Goal: Task Accomplishment & Management: Complete application form

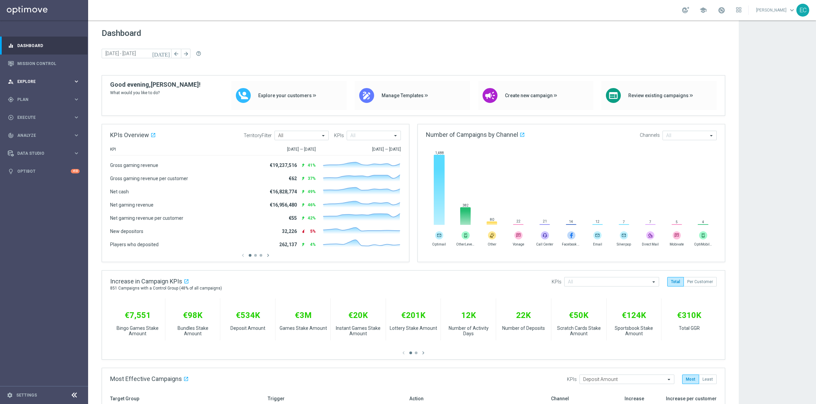
click at [26, 88] on div "person_search Explore keyboard_arrow_right" at bounding box center [43, 82] width 87 height 18
click at [39, 171] on div "Realtime Customer Profile" at bounding box center [53, 167] width 70 height 10
click at [40, 175] on div "gps_fixed Plan keyboard_arrow_right" at bounding box center [43, 181] width 87 height 18
click at [35, 118] on div "Target Groups" at bounding box center [53, 113] width 70 height 10
click at [36, 110] on div "Target Groups" at bounding box center [53, 113] width 70 height 10
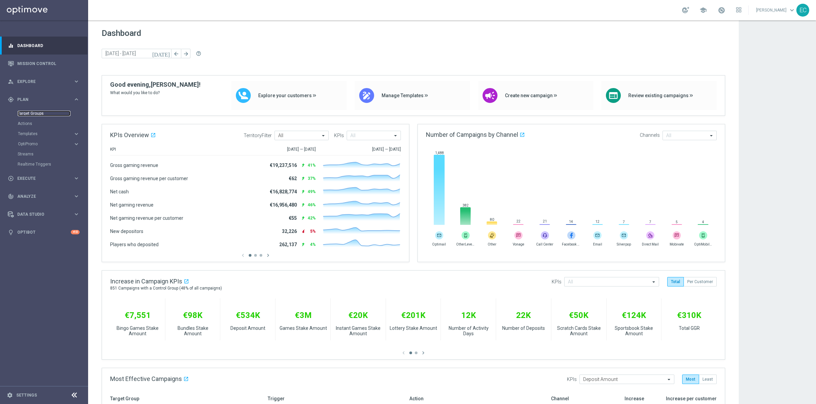
click at [38, 111] on link "Target Groups" at bounding box center [44, 113] width 53 height 5
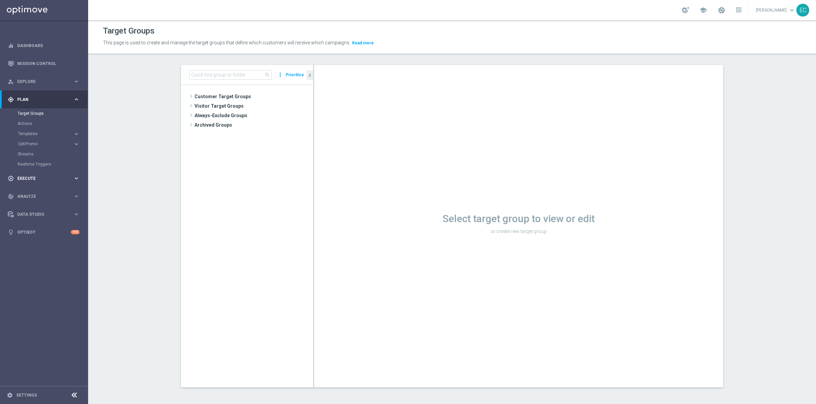
click at [46, 176] on div "play_circle_outline Execute" at bounding box center [40, 178] width 65 height 6
click at [47, 79] on div "person_search Explore" at bounding box center [40, 82] width 65 height 6
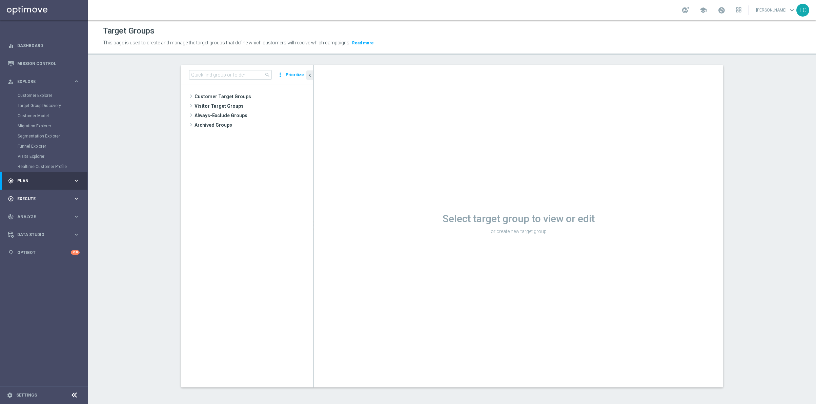
click at [36, 197] on span "Execute" at bounding box center [45, 199] width 56 height 4
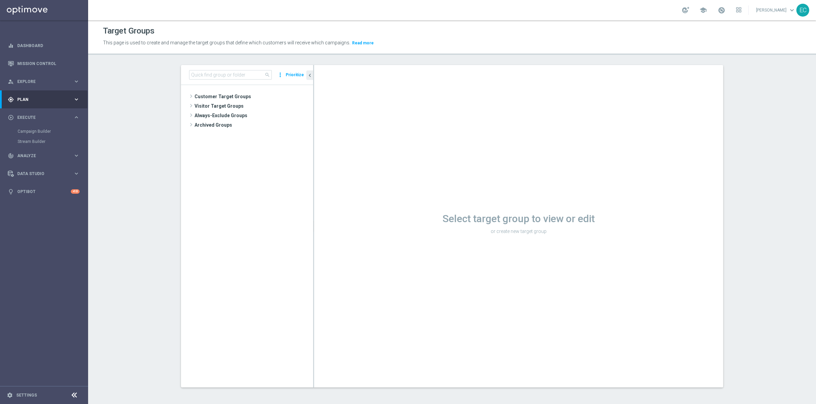
click at [55, 99] on span "Plan" at bounding box center [45, 100] width 56 height 4
click at [36, 134] on span "Templates" at bounding box center [42, 134] width 48 height 4
click at [36, 144] on link "Optimail" at bounding box center [45, 143] width 49 height 5
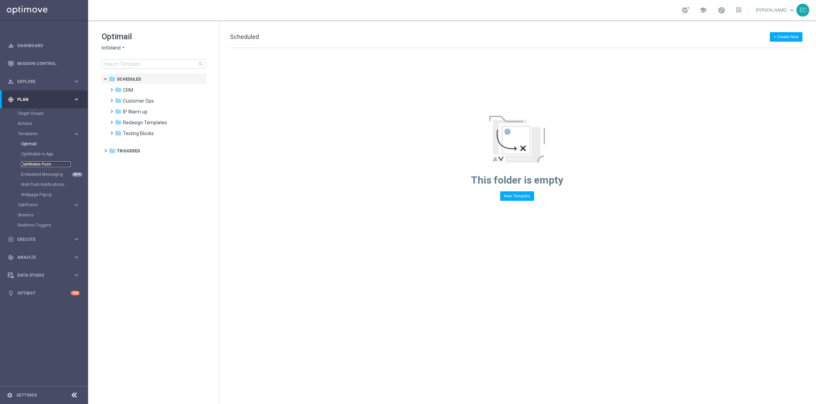
click at [59, 163] on link "OptiMobile Push" at bounding box center [45, 164] width 49 height 5
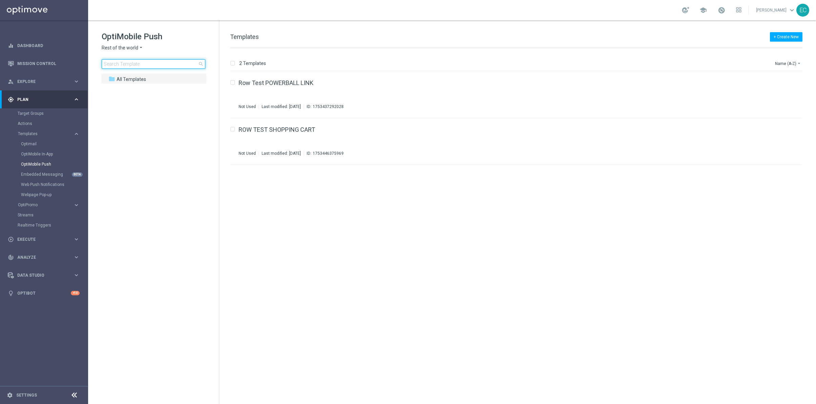
click at [135, 67] on input at bounding box center [154, 63] width 104 height 9
click at [138, 45] on icon "arrow_drop_down" at bounding box center [140, 48] width 5 height 6
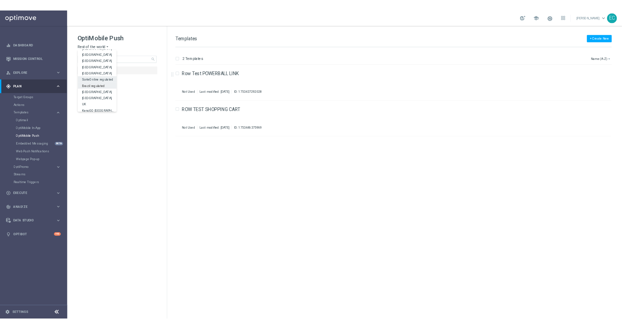
scroll to position [211, 0]
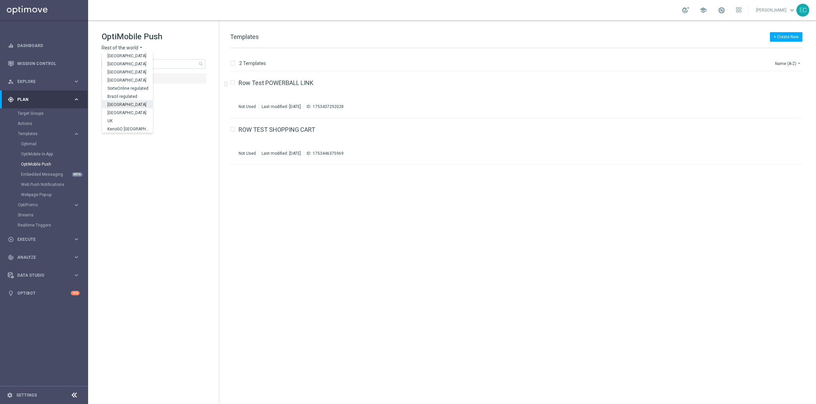
click at [134, 106] on div "[GEOGRAPHIC_DATA]" at bounding box center [127, 104] width 51 height 8
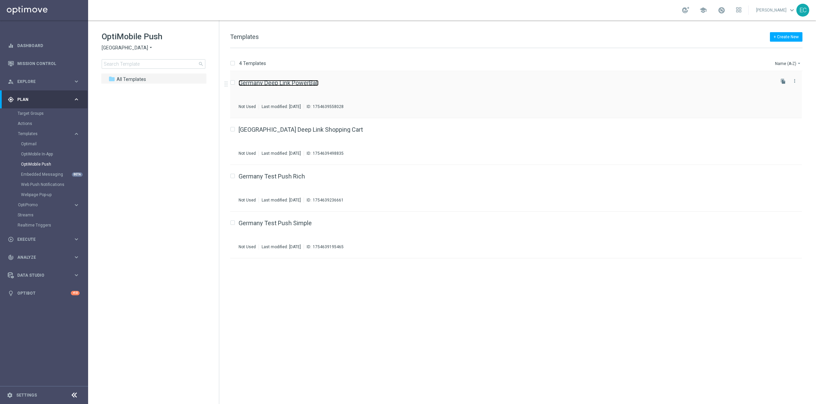
click at [297, 81] on link "Germany Deep Link PowerBall" at bounding box center [279, 83] width 80 height 6
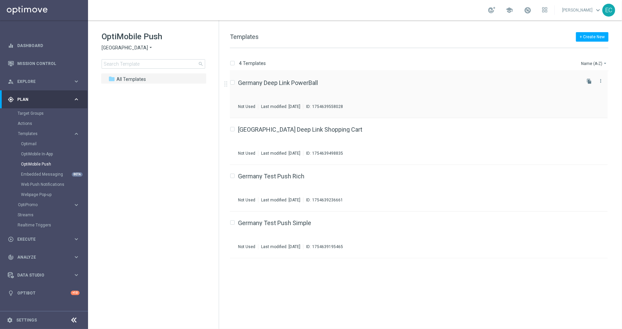
click at [237, 80] on label "Press SPACE to select this row." at bounding box center [238, 83] width 2 height 6
click at [233, 84] on input "Press SPACE to select this row." at bounding box center [232, 83] width 4 height 4
checkbox input "true"
click at [590, 82] on icon "file_copy" at bounding box center [589, 81] width 5 height 5
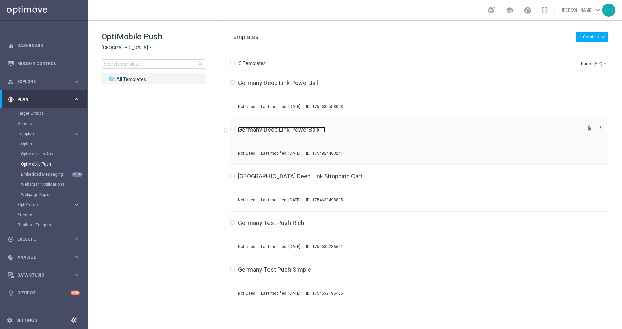
click at [311, 128] on link "Germany Deep Link PowerBall(1)" at bounding box center [281, 130] width 87 height 6
click at [169, 84] on tree-viewport "folder All Templates more_vert" at bounding box center [159, 200] width 117 height 255
click at [168, 77] on div "folder All Templates" at bounding box center [149, 80] width 83 height 8
click at [119, 47] on span "[GEOGRAPHIC_DATA]" at bounding box center [125, 48] width 46 height 6
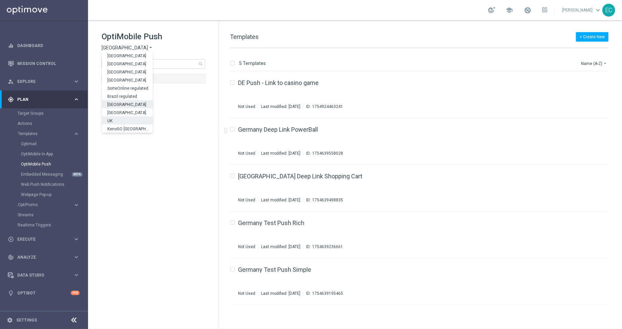
click at [129, 120] on div "UK" at bounding box center [127, 121] width 51 height 8
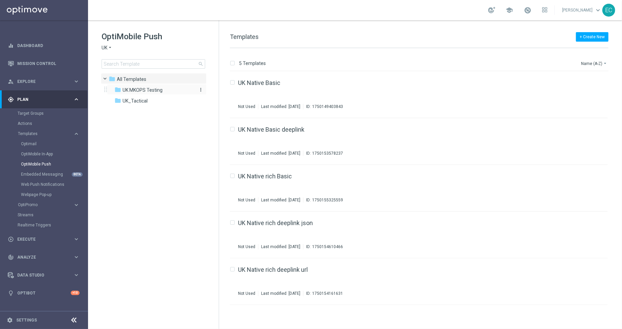
click at [157, 88] on span "UK MKOPS Testing" at bounding box center [143, 90] width 40 height 6
click at [267, 40] on span "UK MKOPS Testing" at bounding box center [255, 36] width 51 height 7
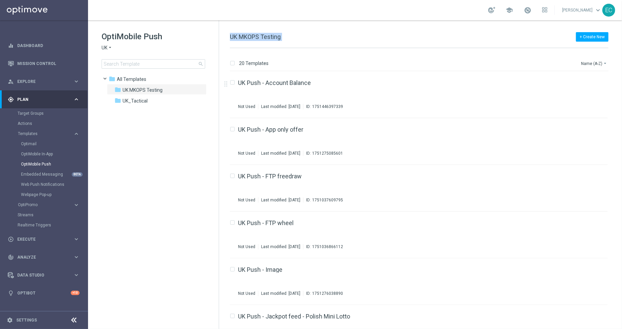
click at [267, 40] on span "UK MKOPS Testing" at bounding box center [255, 36] width 51 height 7
copy div "UK MKOPS Testing"
click at [106, 48] on span "UK" at bounding box center [105, 48] width 6 height 6
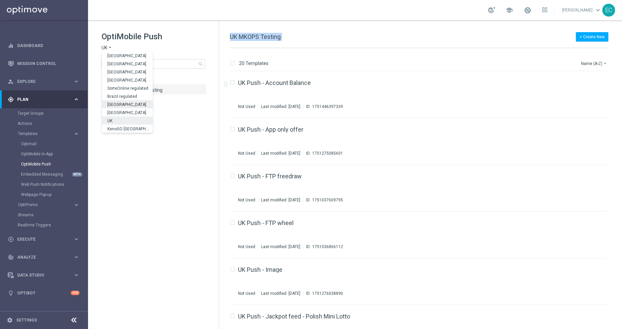
click at [130, 108] on div "[GEOGRAPHIC_DATA]" at bounding box center [127, 104] width 51 height 8
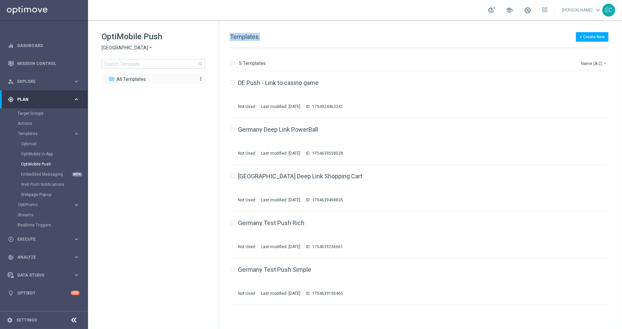
click at [200, 80] on icon "more_vert" at bounding box center [200, 78] width 5 height 5
click at [215, 82] on icon "create_new_folder" at bounding box center [213, 80] width 10 height 5
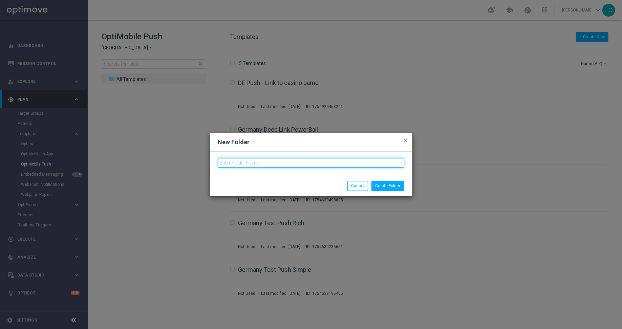
click at [296, 162] on input "text" at bounding box center [311, 162] width 186 height 9
paste input "UK MKOPS Testing"
drag, startPoint x: 211, startPoint y: 164, endPoint x: 184, endPoint y: 159, distance: 27.2
click at [184, 161] on modal-container "New Folder close UK MKOPS Testing Create Folder Cancel" at bounding box center [311, 164] width 622 height 329
type input "DE MKOPS Testing"
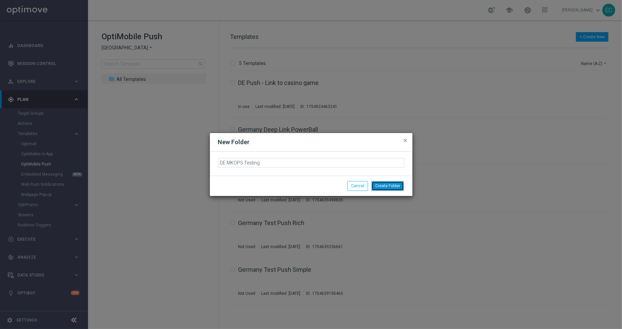
click at [396, 186] on button "Create Folder" at bounding box center [388, 185] width 33 height 9
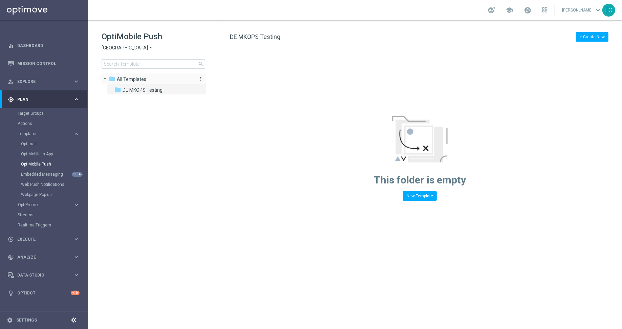
click at [146, 79] on div "folder All Templates" at bounding box center [150, 80] width 83 height 8
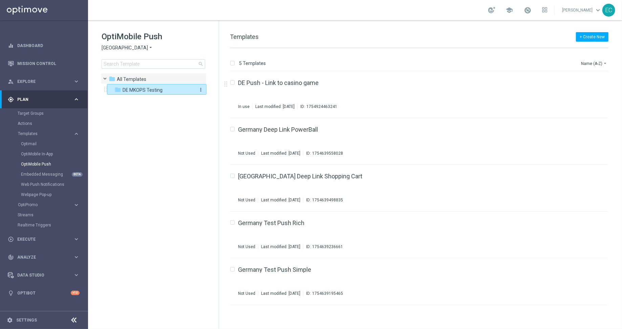
click at [144, 89] on span "DE MKOPS Testing" at bounding box center [143, 90] width 40 height 6
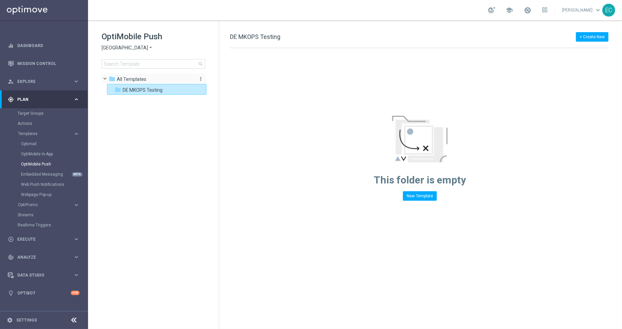
click at [146, 81] on div "folder All Templates" at bounding box center [150, 80] width 83 height 8
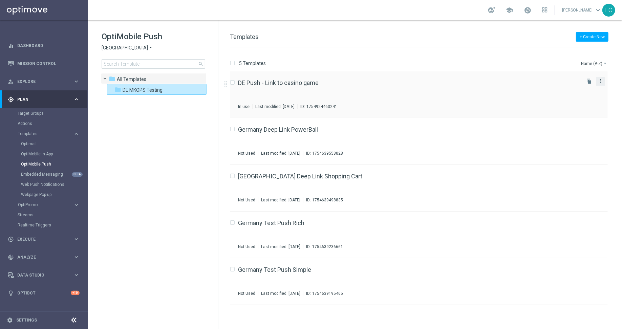
click at [602, 79] on icon "more_vert" at bounding box center [600, 80] width 5 height 5
click at [582, 90] on div "Move" at bounding box center [574, 88] width 41 height 5
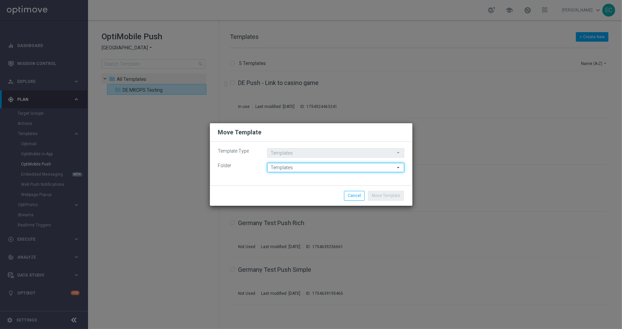
click at [316, 169] on input "Templates" at bounding box center [335, 167] width 137 height 9
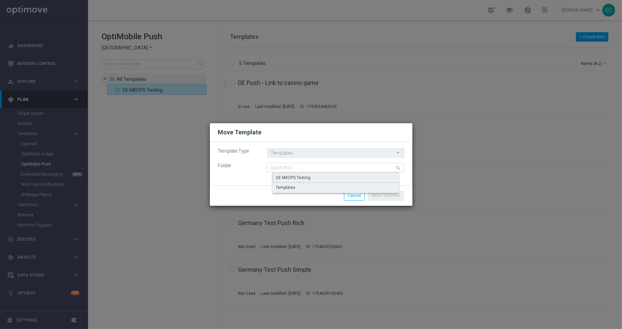
click at [322, 176] on div "DE MKOPS Testing" at bounding box center [342, 178] width 138 height 10
type input "DE MKOPS Testing"
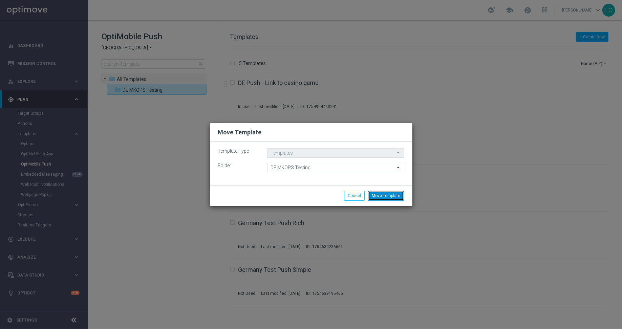
click at [385, 199] on button "Move Template" at bounding box center [386, 195] width 36 height 9
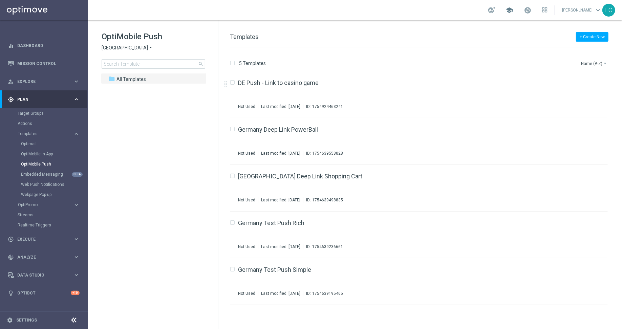
click at [513, 11] on span "school" at bounding box center [509, 9] width 7 height 7
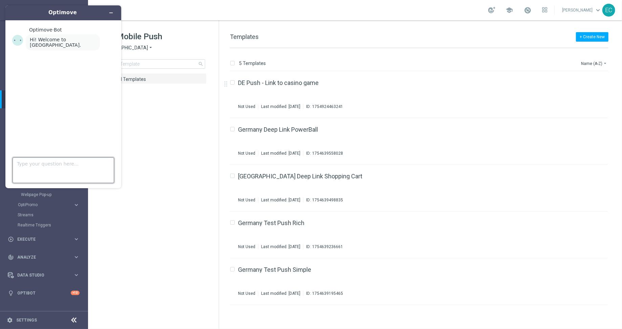
click at [61, 163] on textarea "Type your question here..." at bounding box center [64, 171] width 102 height 26
type textarea "Where can I find out what all the different settings in optimobile push mean?"
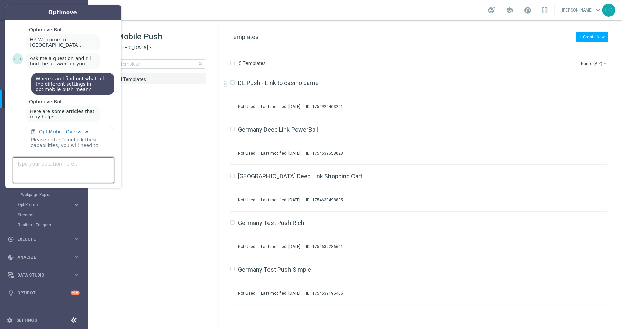
scroll to position [69, 0]
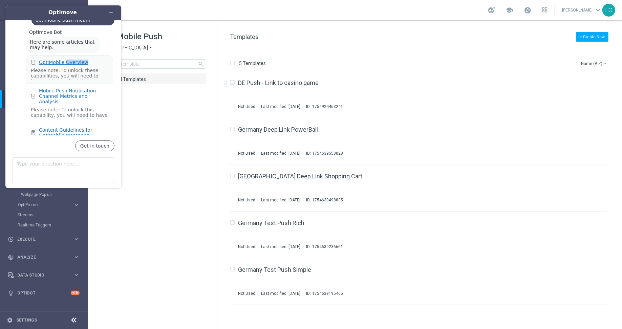
click at [71, 56] on div "OptiMobile Overview Please note: To unlock these capabilities, you will need to…" at bounding box center [69, 106] width 87 height 102
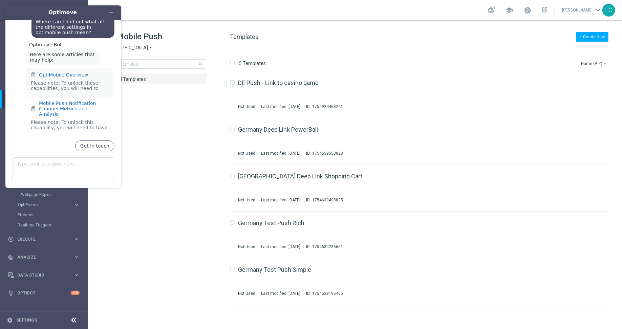
click at [68, 72] on div "OptiMobile Overview" at bounding box center [63, 74] width 49 height 5
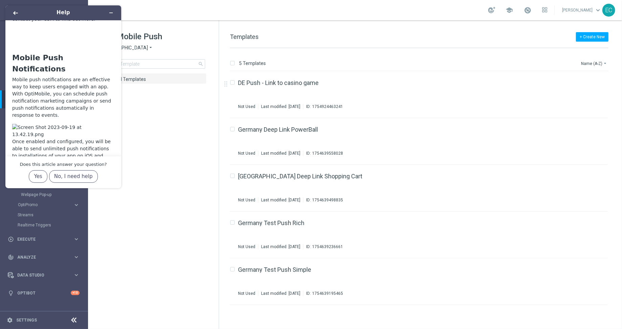
scroll to position [66, 0]
drag, startPoint x: 119, startPoint y: 186, endPoint x: 128, endPoint y: 110, distance: 76.8
click html "Help OptiMobile Overview Please note: To unlock these capabilities, you will ne…"
drag, startPoint x: 79, startPoint y: 11, endPoint x: 160, endPoint y: 7, distance: 81.8
click html "Help OptiMobile Overview Please note: To unlock these capabilities, you will ne…"
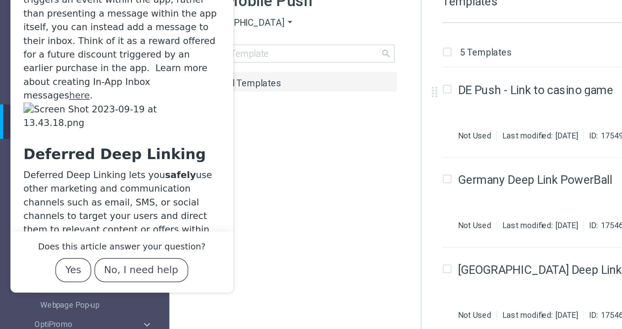
scroll to position [287, 0]
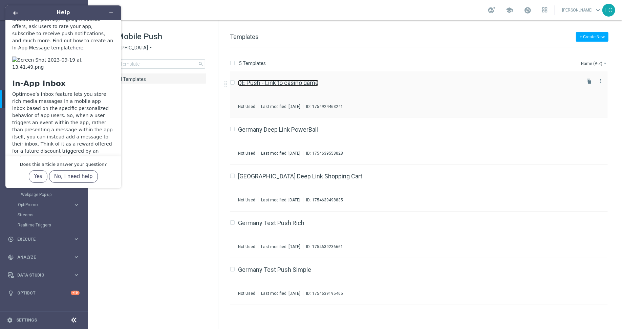
click at [304, 84] on link "DE Push - Link to casino game" at bounding box center [278, 83] width 81 height 6
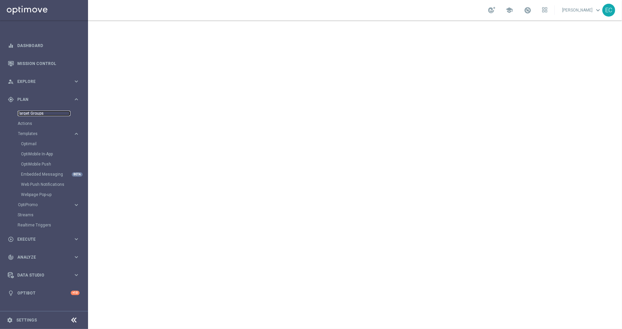
click at [41, 116] on link "Target Groups" at bounding box center [44, 113] width 53 height 5
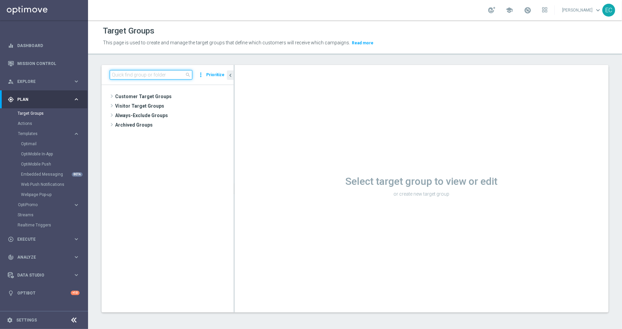
click at [152, 76] on input at bounding box center [151, 74] width 83 height 9
type input "d"
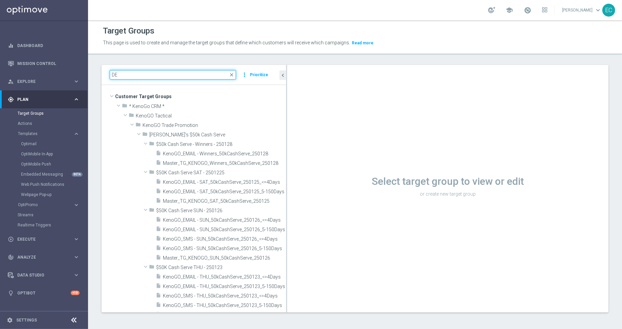
drag, startPoint x: 234, startPoint y: 130, endPoint x: 387, endPoint y: 132, distance: 152.8
click at [389, 132] on as-split "DE close more_vert Prioritize Customer Target Groups library_add create_new_fol…" at bounding box center [355, 189] width 507 height 248
type input "D"
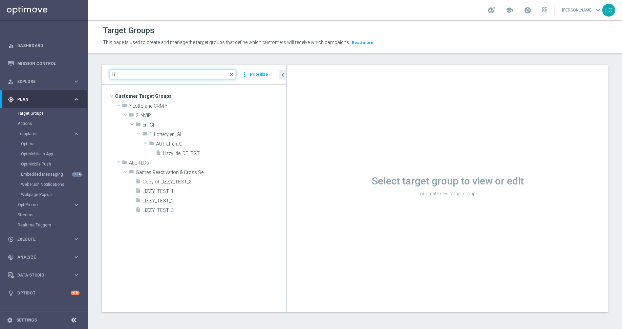
type input "L"
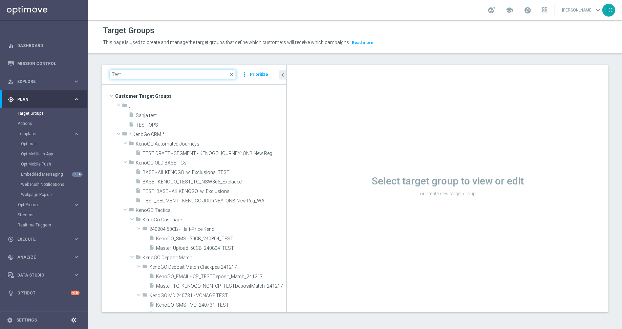
click at [180, 71] on input "Test" at bounding box center [173, 74] width 126 height 9
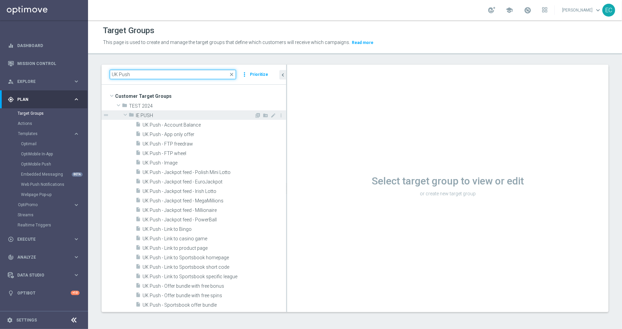
type input "UK Push"
click at [146, 115] on span "IE PUSH" at bounding box center [195, 116] width 119 height 6
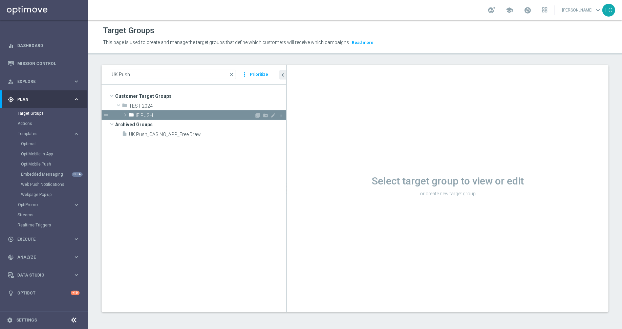
click at [146, 115] on span "IE PUSH" at bounding box center [195, 116] width 119 height 6
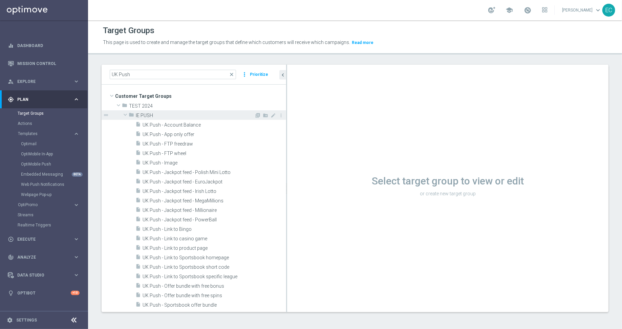
click at [146, 115] on span "IE PUSH" at bounding box center [195, 116] width 119 height 6
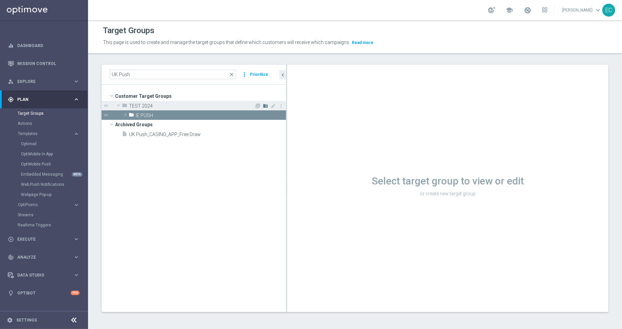
click at [265, 106] on icon "create_new_folder" at bounding box center [265, 105] width 5 height 5
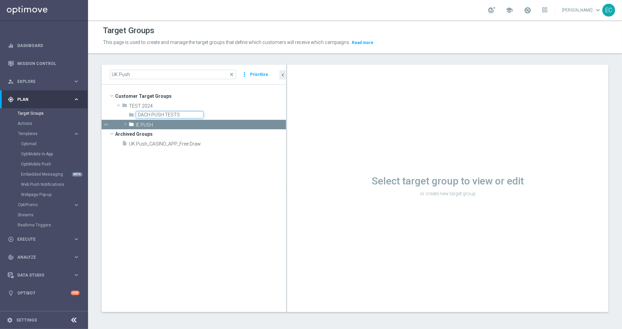
type input "DACH PUSH TESTS"
click at [191, 127] on div "folder IE PUSH" at bounding box center [208, 124] width 158 height 9
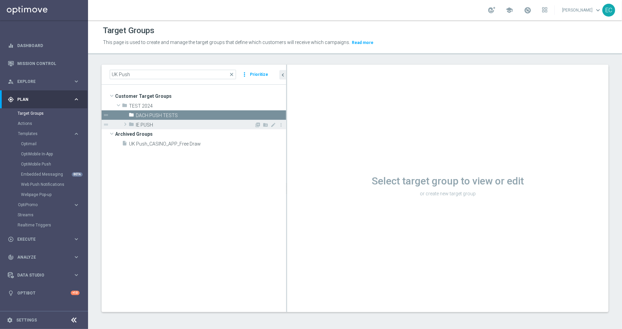
click at [188, 123] on span "IE PUSH" at bounding box center [195, 125] width 119 height 6
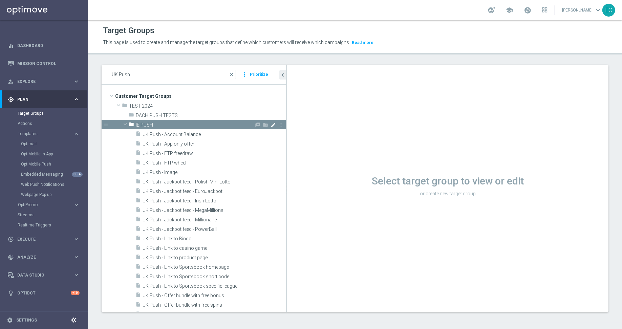
click at [271, 123] on icon "mode_edit" at bounding box center [273, 124] width 5 height 5
click at [173, 123] on input "IE PUSH" at bounding box center [170, 124] width 68 height 7
click at [137, 123] on input "IE PUSH TEST" at bounding box center [170, 124] width 68 height 7
click at [182, 121] on input "UK + IE PUSH TEST" at bounding box center [170, 124] width 68 height 7
click at [186, 125] on input "UK + IE PUSH TEST" at bounding box center [170, 124] width 68 height 7
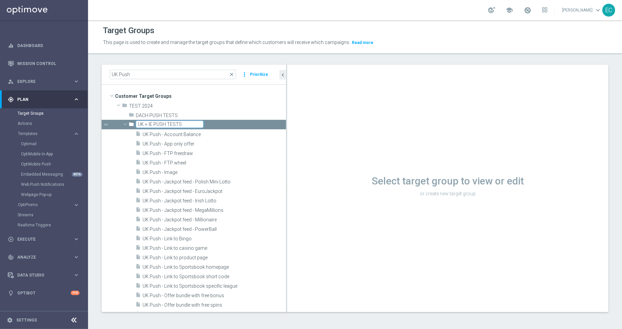
type input "UK + IE PUSH TESTS"
click at [214, 61] on div "Target Groups This page is used to create and manage the target groups that def…" at bounding box center [355, 174] width 534 height 309
click at [127, 124] on span at bounding box center [125, 124] width 8 height 7
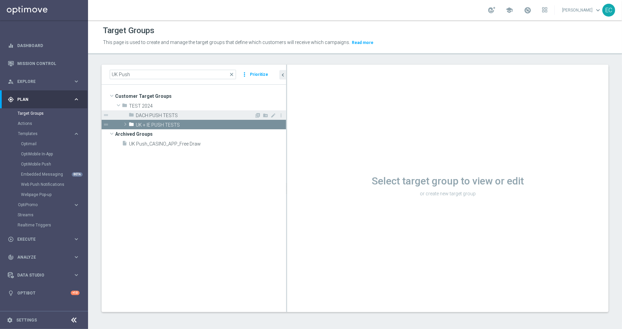
click at [166, 116] on span "DACH PUSH TESTS" at bounding box center [195, 116] width 119 height 6
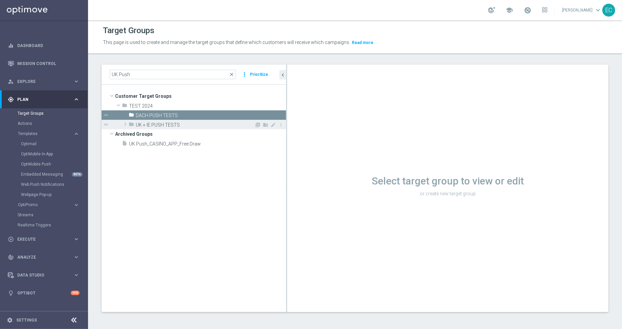
click at [199, 122] on span "UK + IE PUSH TESTS" at bounding box center [195, 125] width 119 height 6
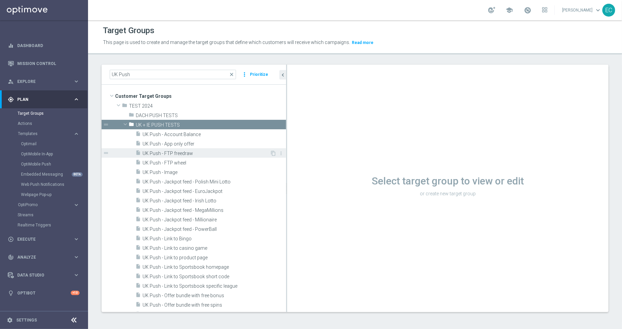
click at [165, 154] on span "UK Push - FTP freedraw" at bounding box center [206, 154] width 127 height 6
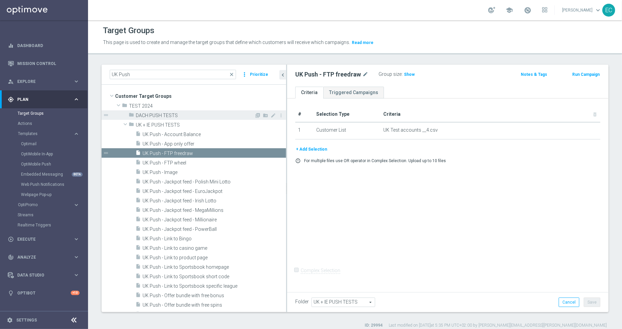
click at [182, 117] on span "DACH PUSH TESTS" at bounding box center [195, 116] width 119 height 6
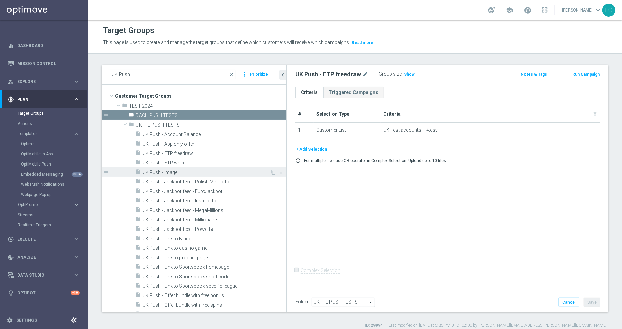
click at [192, 173] on span "UK Push - Image" at bounding box center [206, 173] width 127 height 6
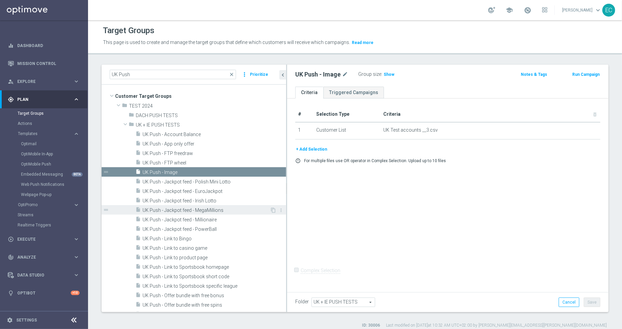
click at [212, 214] on div "insert_drive_file UK Push - Jackpot feed - MegaMillions" at bounding box center [203, 209] width 134 height 9
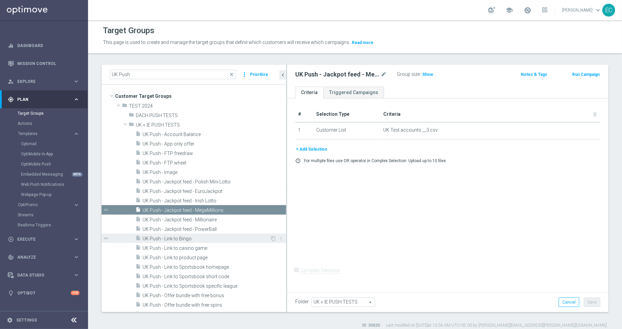
click at [211, 241] on span "UK Push - Link to Bingo" at bounding box center [206, 239] width 127 height 6
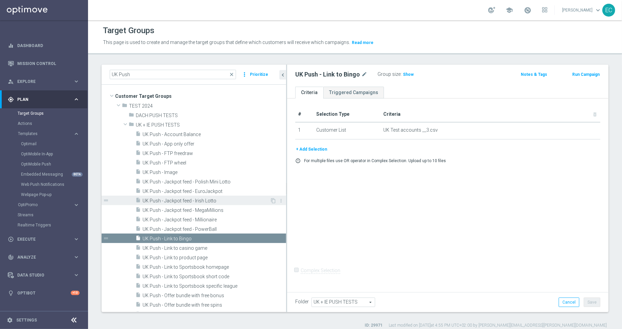
click at [200, 198] on span "UK Push - Jackpot feed - Irish Lotto" at bounding box center [206, 201] width 127 height 6
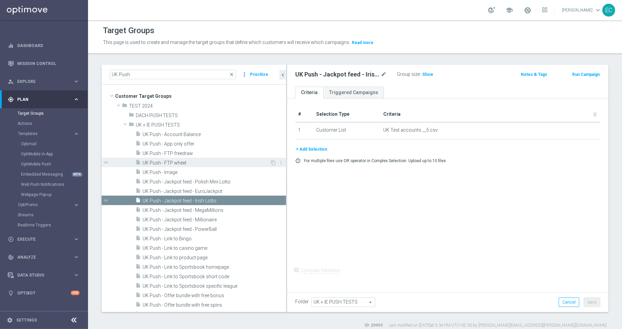
click at [209, 162] on span "UK Push - FTP wheel" at bounding box center [206, 163] width 127 height 6
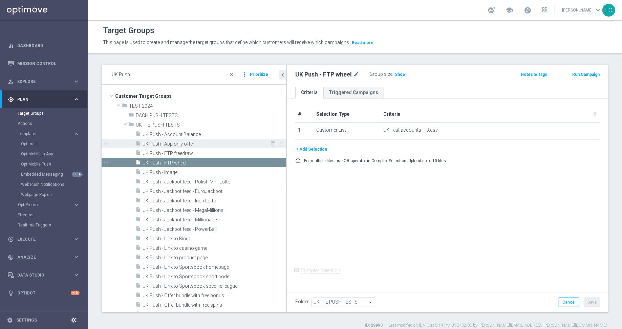
click at [209, 144] on span "UK Push - App only offer" at bounding box center [206, 144] width 127 height 6
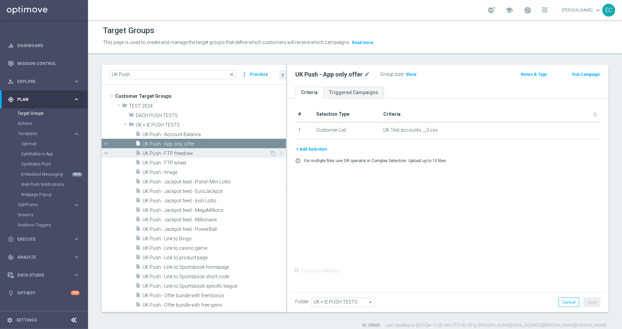
click at [210, 149] on div "insert_drive_file UK Push - FTP freedraw" at bounding box center [203, 152] width 134 height 9
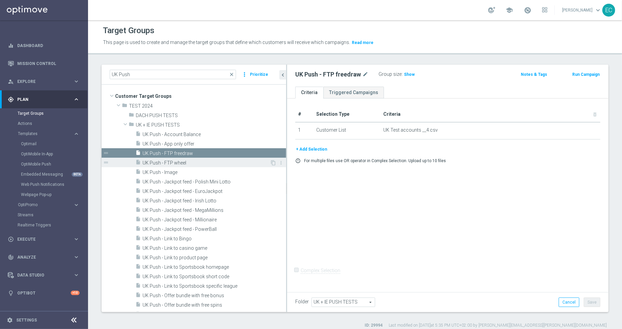
click at [210, 160] on span "UK Push - FTP wheel" at bounding box center [206, 163] width 127 height 6
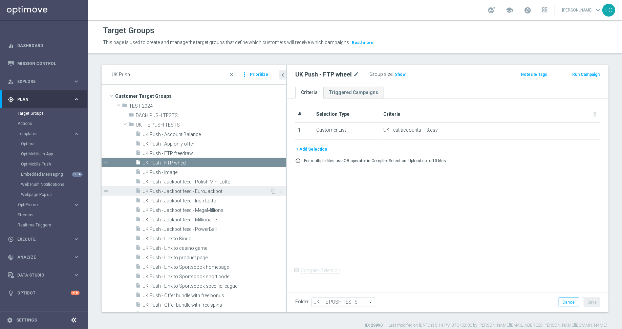
click at [210, 192] on span "UK Push - Jackpot feed - EuroJackpot" at bounding box center [206, 192] width 127 height 6
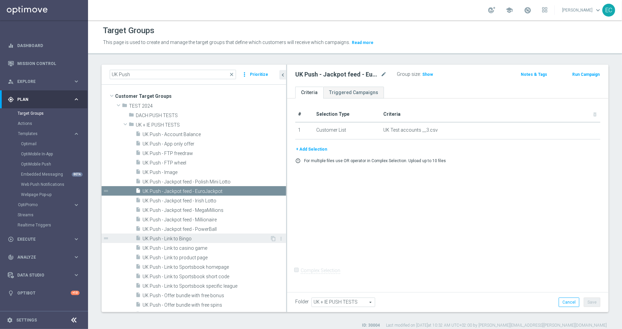
click at [211, 240] on span "UK Push - Link to Bingo" at bounding box center [206, 239] width 127 height 6
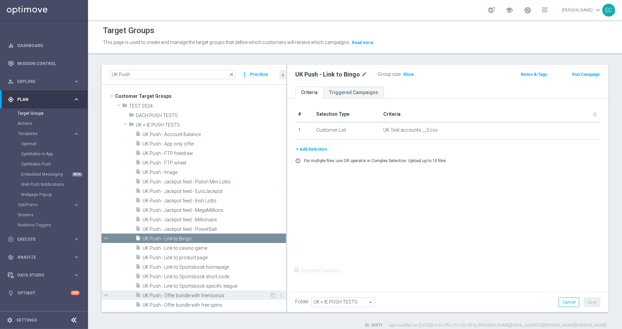
click at [199, 293] on span "UK Push - Offer bundle with free bonus" at bounding box center [206, 296] width 127 height 6
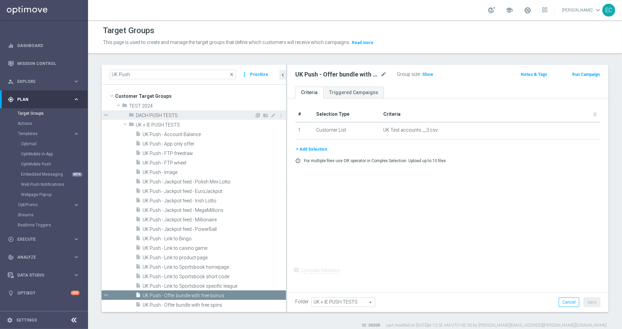
click at [187, 116] on span "DACH PUSH TESTS" at bounding box center [195, 116] width 119 height 6
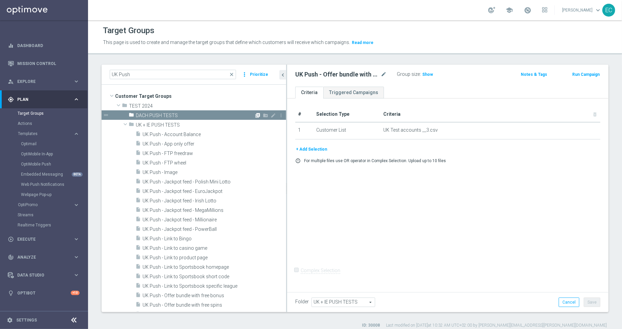
click at [255, 115] on icon "library_add" at bounding box center [257, 115] width 5 height 5
type input "DACH PUSH TESTS"
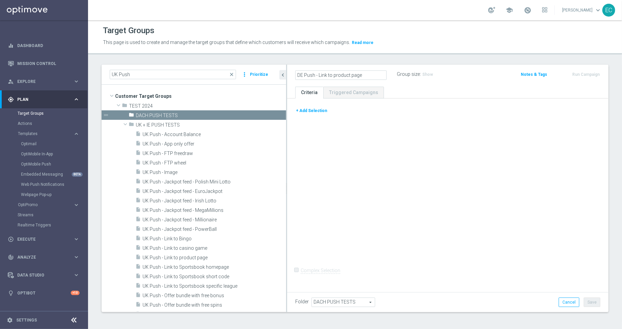
type input "DE Push - Link to product page"
drag, startPoint x: 387, startPoint y: 73, endPoint x: 382, endPoint y: 73, distance: 4.8
click at [387, 73] on div "DE Push - Link to product page mode_edit" at bounding box center [346, 74] width 102 height 9
click at [382, 73] on icon "mode_edit" at bounding box center [384, 74] width 6 height 8
type input "DE Push - Link to casino game"
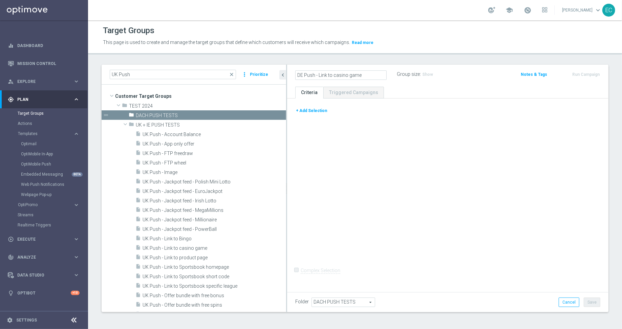
click at [438, 89] on ul "Criteria Triggered Campaigns" at bounding box center [448, 93] width 322 height 12
click at [313, 110] on button "+ Add Selection" at bounding box center [311, 110] width 33 height 7
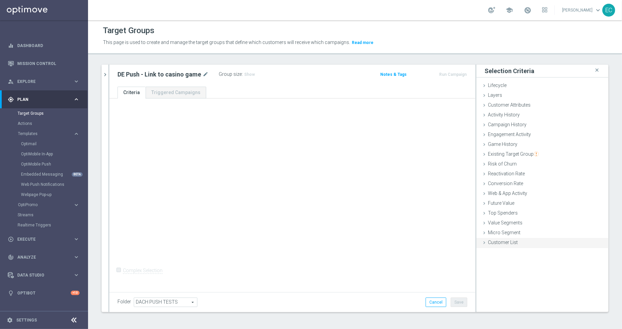
click at [524, 244] on div "Customer List done" at bounding box center [543, 243] width 132 height 10
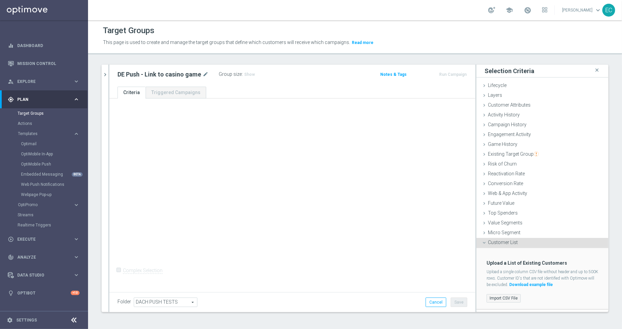
click at [491, 301] on label "Import CSV File" at bounding box center [504, 298] width 34 height 8
click at [0, 0] on input "Import CSV File" at bounding box center [0, 0] width 0 height 0
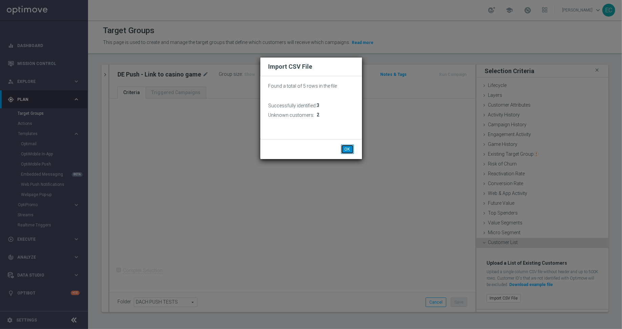
click at [344, 151] on button "OK" at bounding box center [347, 149] width 13 height 9
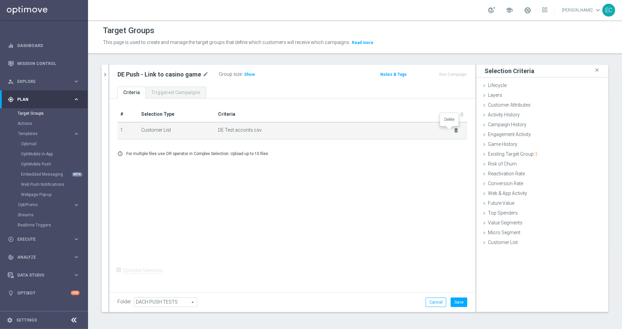
click at [454, 130] on icon "delete_forever" at bounding box center [456, 130] width 5 height 5
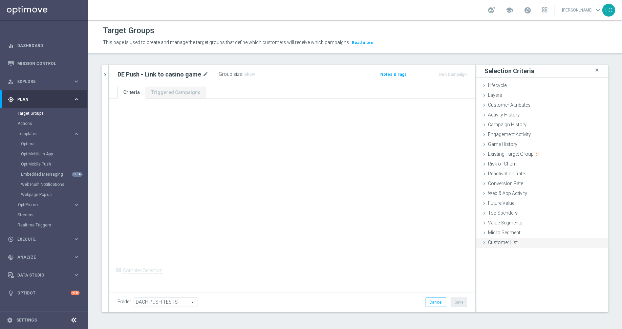
click at [505, 240] on span "Customer List" at bounding box center [503, 242] width 30 height 5
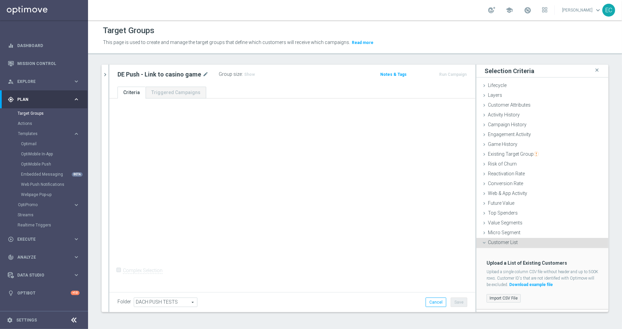
click at [496, 298] on label "Import CSV File" at bounding box center [504, 298] width 34 height 8
click at [0, 0] on input "Import CSV File" at bounding box center [0, 0] width 0 height 0
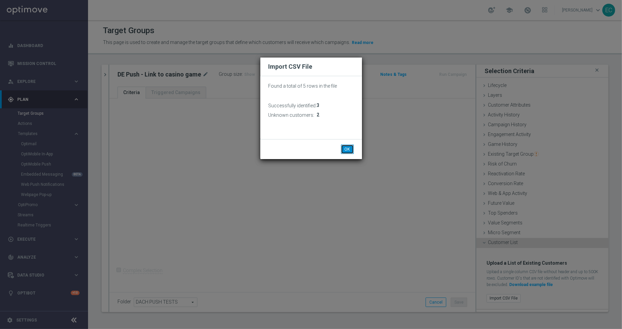
click at [346, 152] on button "OK" at bounding box center [347, 149] width 13 height 9
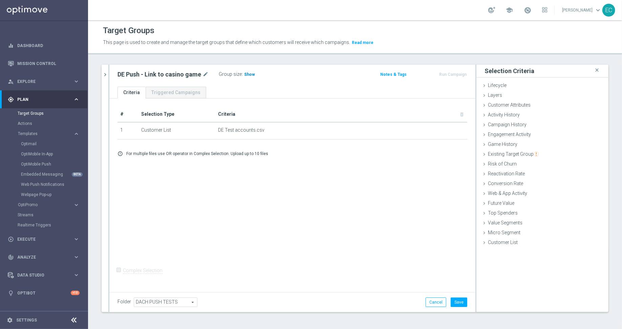
click at [244, 73] on span "Show" at bounding box center [249, 74] width 11 height 5
click at [245, 73] on span "3" at bounding box center [247, 75] width 4 height 6
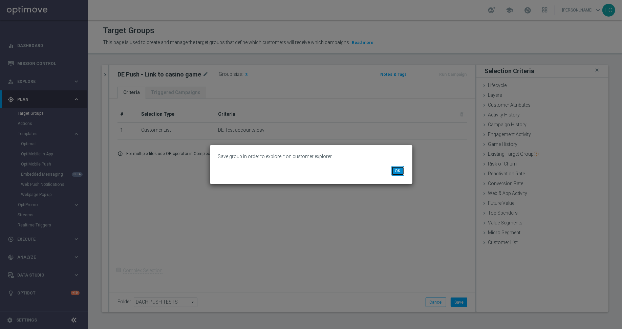
click at [394, 171] on button "OK" at bounding box center [398, 170] width 13 height 9
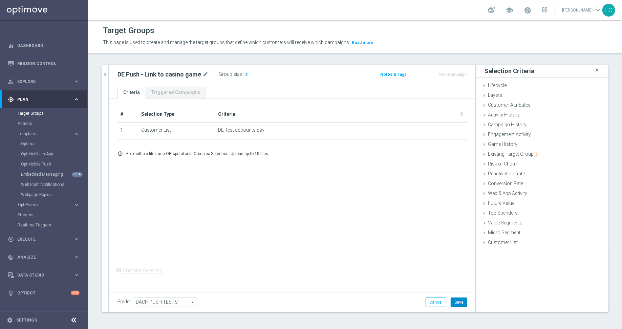
click at [452, 299] on button "Save" at bounding box center [459, 302] width 17 height 9
click at [245, 74] on span "3" at bounding box center [247, 75] width 4 height 6
click at [439, 71] on button "Run Campaign" at bounding box center [453, 74] width 29 height 7
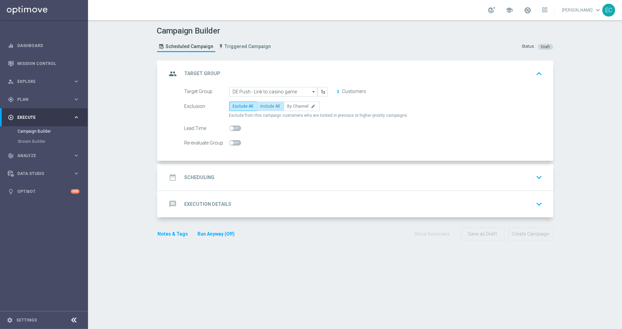
click at [267, 105] on span "Include All" at bounding box center [271, 106] width 20 height 5
click at [265, 105] on input "Include All" at bounding box center [263, 107] width 4 height 4
radio input "true"
click at [240, 187] on div "date_range Scheduling keyboard_arrow_down" at bounding box center [356, 177] width 395 height 26
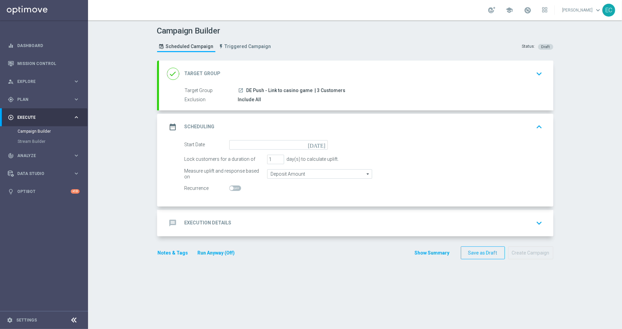
click at [264, 138] on div "date_range Scheduling keyboard_arrow_up" at bounding box center [356, 127] width 395 height 26
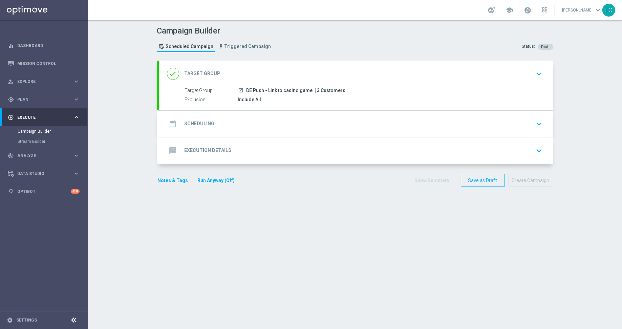
click at [264, 148] on input at bounding box center [278, 145] width 99 height 9
click at [263, 118] on div "date_range Scheduling keyboard_arrow_down Start Date [DATE] ‹ ​ August ​ 2025 ​…" at bounding box center [356, 124] width 395 height 26
click at [263, 139] on div "message Execution Details keyboard_arrow_down" at bounding box center [356, 151] width 395 height 26
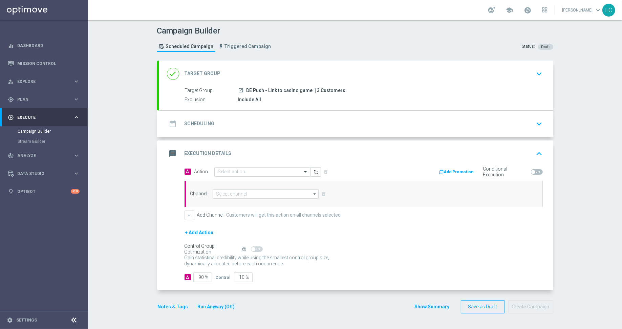
click at [255, 120] on div "date_range Scheduling keyboard_arrow_down" at bounding box center [356, 124] width 378 height 13
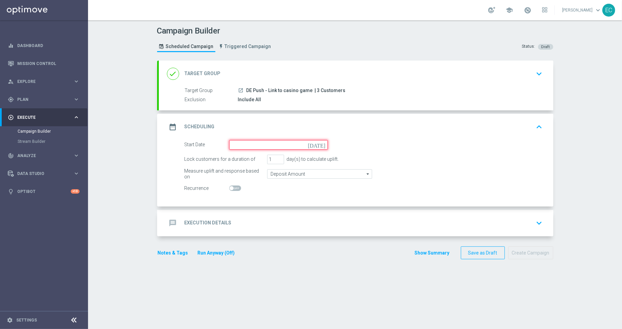
click at [297, 145] on input at bounding box center [278, 144] width 99 height 9
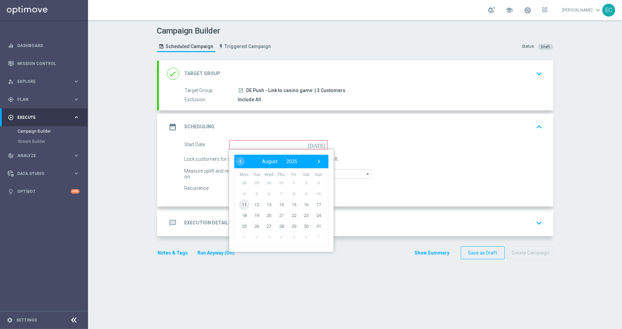
click at [243, 203] on span "11" at bounding box center [244, 204] width 11 height 11
type input "[DATE]"
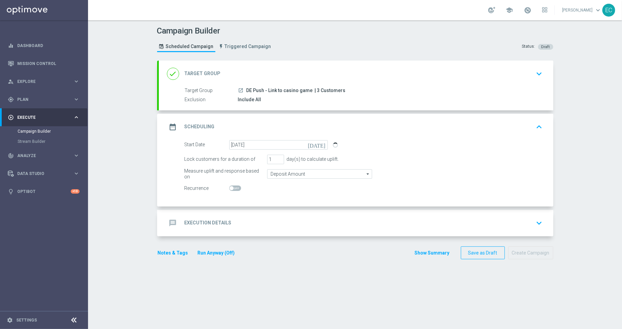
click at [259, 223] on div "message Execution Details keyboard_arrow_down" at bounding box center [356, 223] width 378 height 13
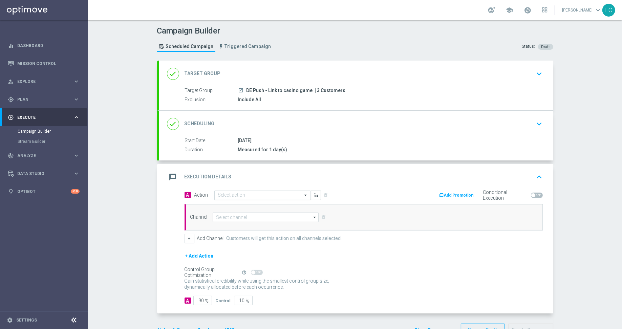
click at [261, 193] on input "text" at bounding box center [256, 196] width 76 height 6
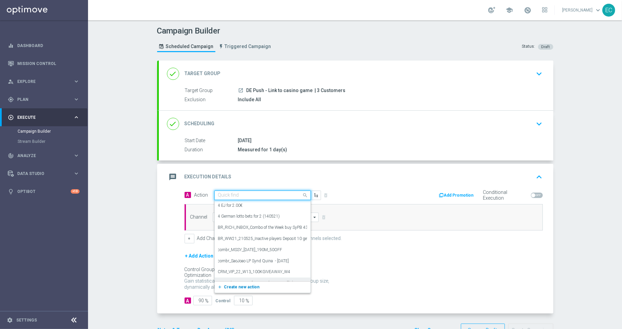
click at [234, 286] on span "Create new action" at bounding box center [242, 287] width 36 height 5
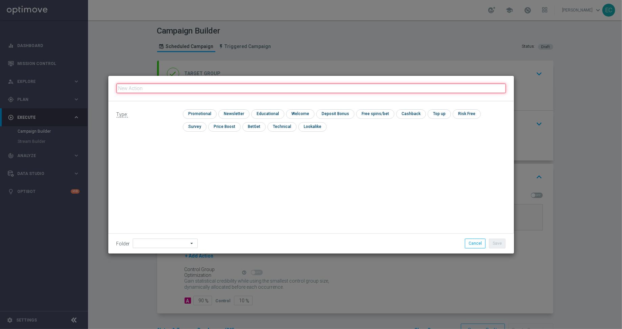
paste input "DE Push - Link to casino game"
type input "DE Push - Link to casino game"
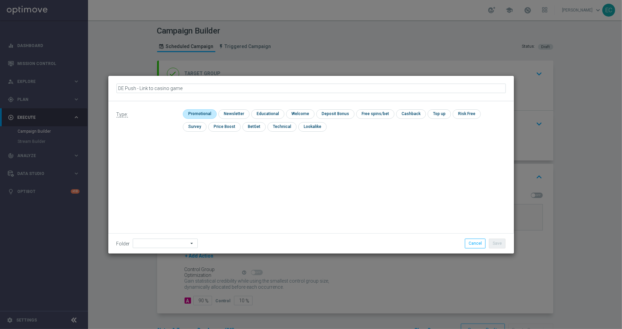
click at [194, 112] on input "checkbox" at bounding box center [199, 113] width 32 height 9
checkbox input "true"
click at [494, 240] on button "Save" at bounding box center [497, 243] width 17 height 9
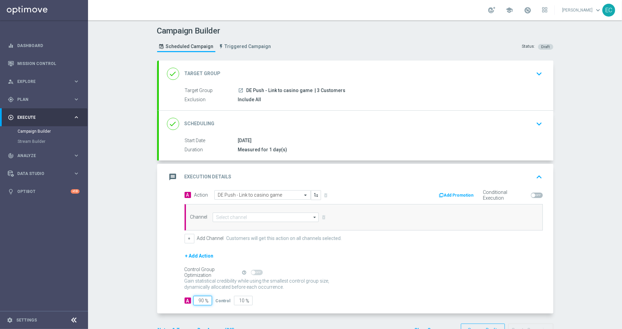
click at [195, 298] on input "90" at bounding box center [202, 300] width 19 height 9
type input "1"
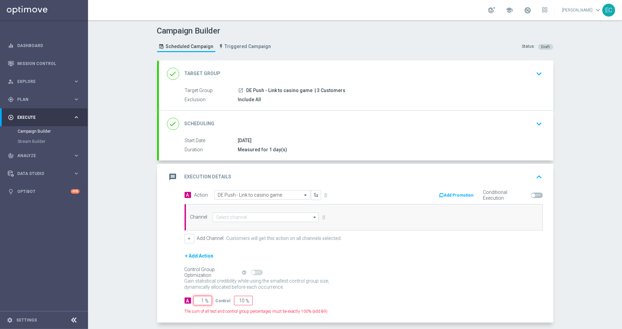
type input "99"
type input "10"
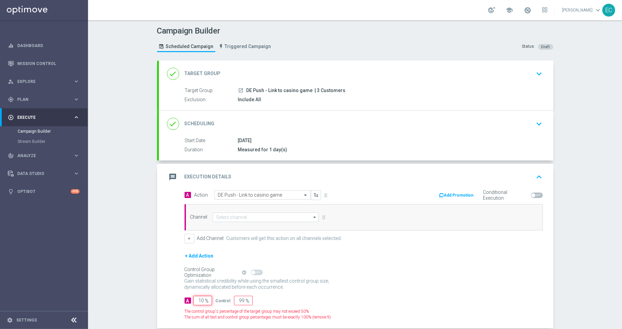
type input "90"
type input "100"
type input "0"
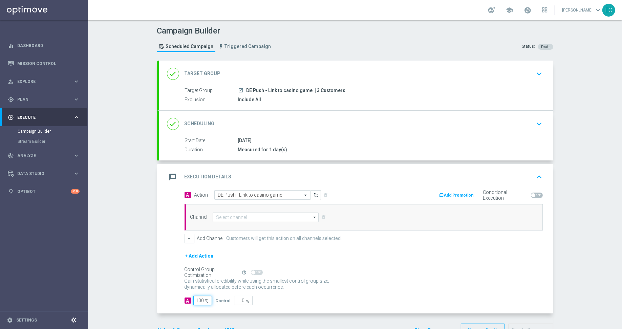
type input "100"
click at [270, 215] on input at bounding box center [266, 217] width 106 height 9
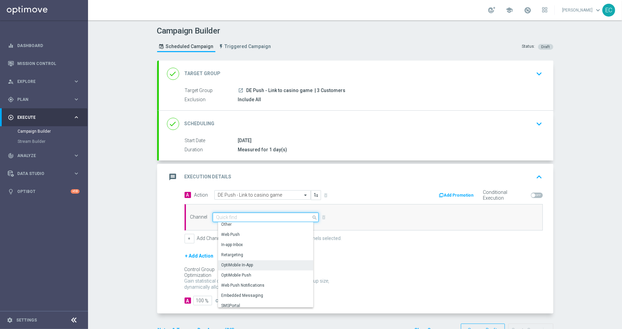
scroll to position [179, 0]
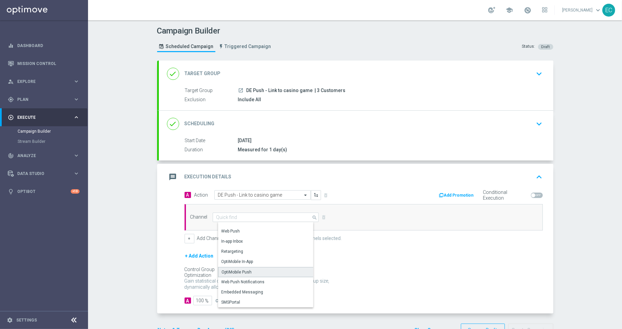
click at [260, 272] on div "OptiMobile Push" at bounding box center [268, 272] width 101 height 10
type input "OptiMobile Push"
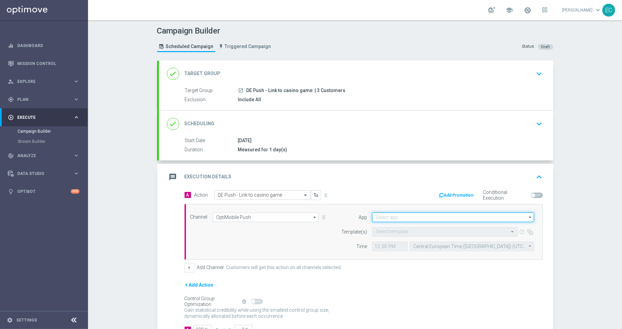
click at [417, 220] on input at bounding box center [453, 217] width 162 height 9
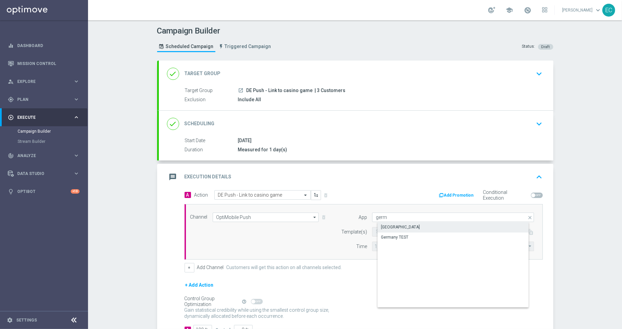
click at [415, 228] on div "[GEOGRAPHIC_DATA]" at bounding box center [459, 227] width 162 height 9
type input "[GEOGRAPHIC_DATA]"
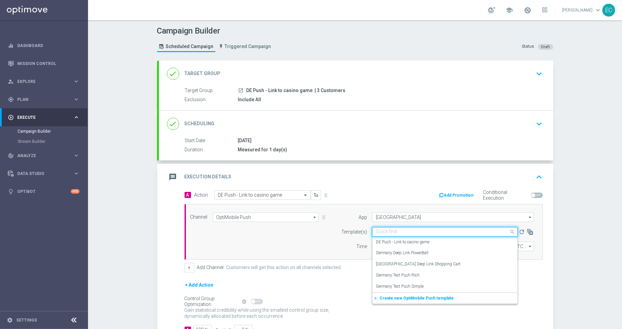
click at [405, 230] on input "text" at bounding box center [438, 232] width 125 height 6
paste input "DE Push - Link to casino game"
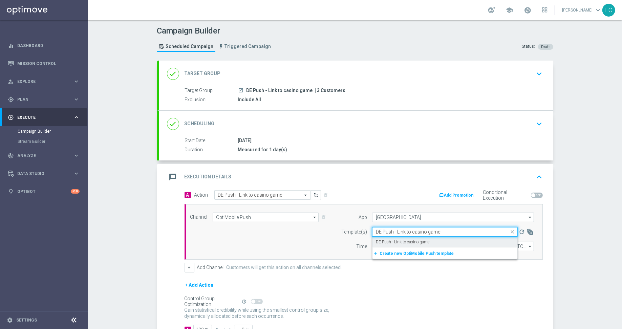
click at [407, 240] on label "DE Push - Link to casino game" at bounding box center [403, 243] width 54 height 6
type input "DE Push - Link to casino game"
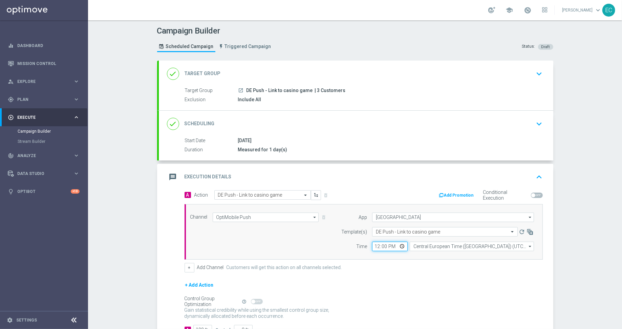
click at [372, 246] on input "12:00" at bounding box center [390, 246] width 36 height 9
type input "17:57"
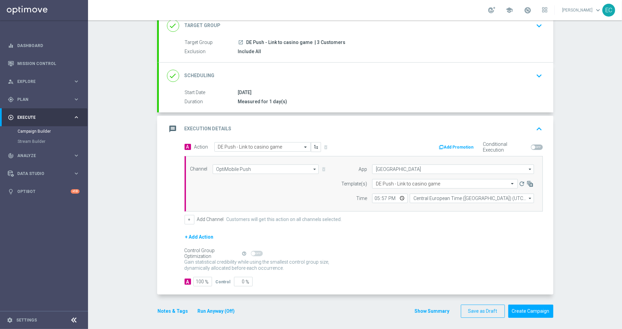
click at [173, 311] on button "Notes & Tags" at bounding box center [173, 311] width 32 height 8
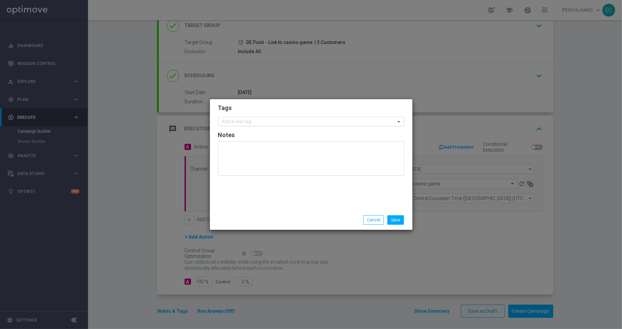
click at [283, 121] on input "text" at bounding box center [309, 122] width 174 height 6
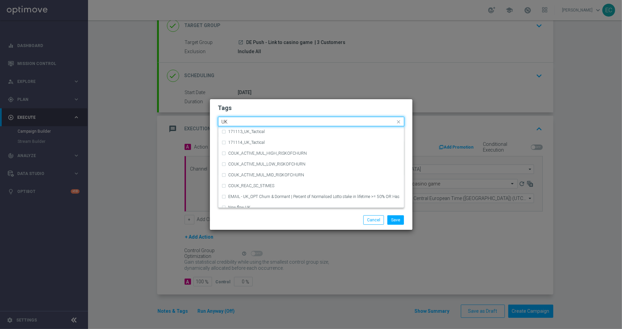
type input "U"
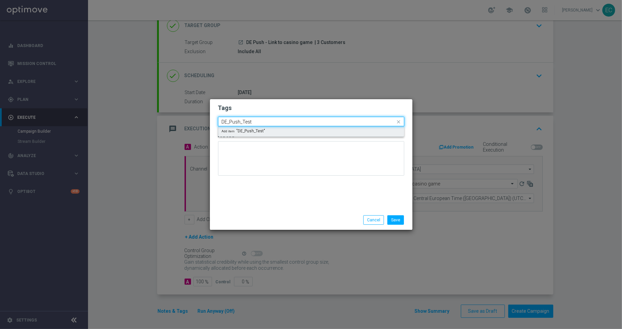
click at [279, 132] on div "Add item "DE_Push_Test"" at bounding box center [312, 131] width 186 height 10
type input "DE_Push_Test"
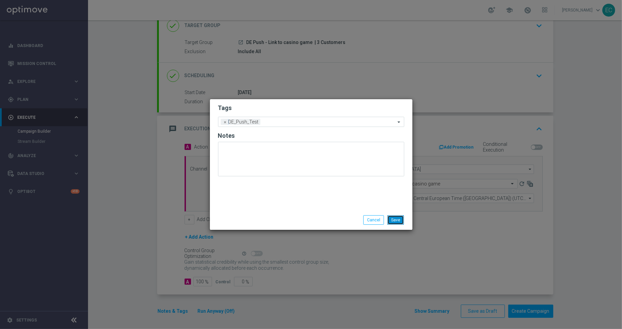
click at [400, 222] on button "Save" at bounding box center [396, 219] width 17 height 9
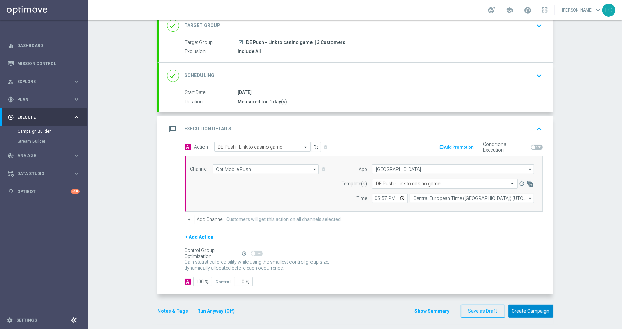
click at [528, 308] on button "Create Campaign" at bounding box center [531, 311] width 45 height 13
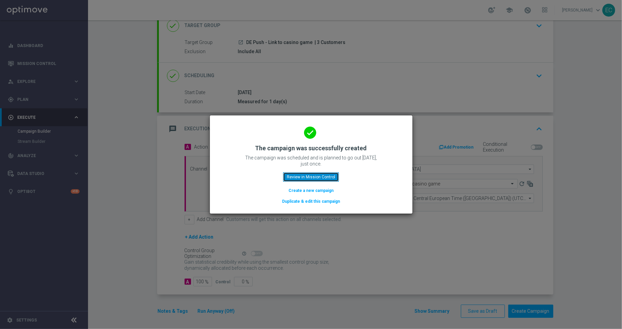
click at [295, 174] on button "Review in Mission Control" at bounding box center [311, 176] width 56 height 9
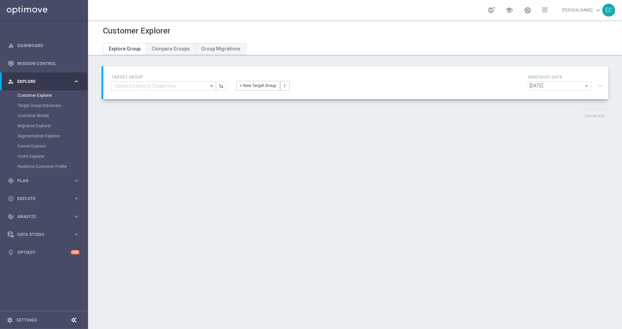
type input "DE Push - Link to casino game"
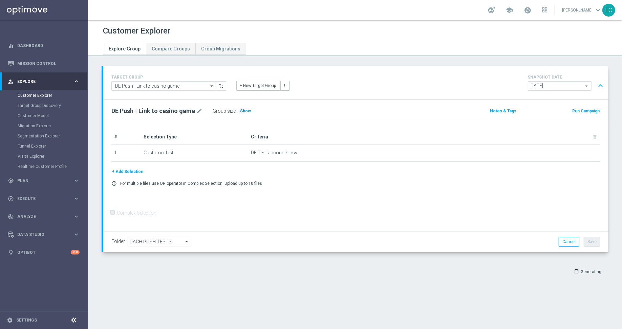
click at [243, 109] on span "Show" at bounding box center [245, 111] width 11 height 5
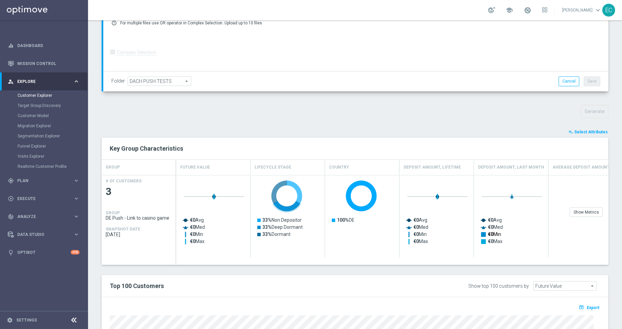
scroll to position [230, 0]
